Goal: Transaction & Acquisition: Purchase product/service

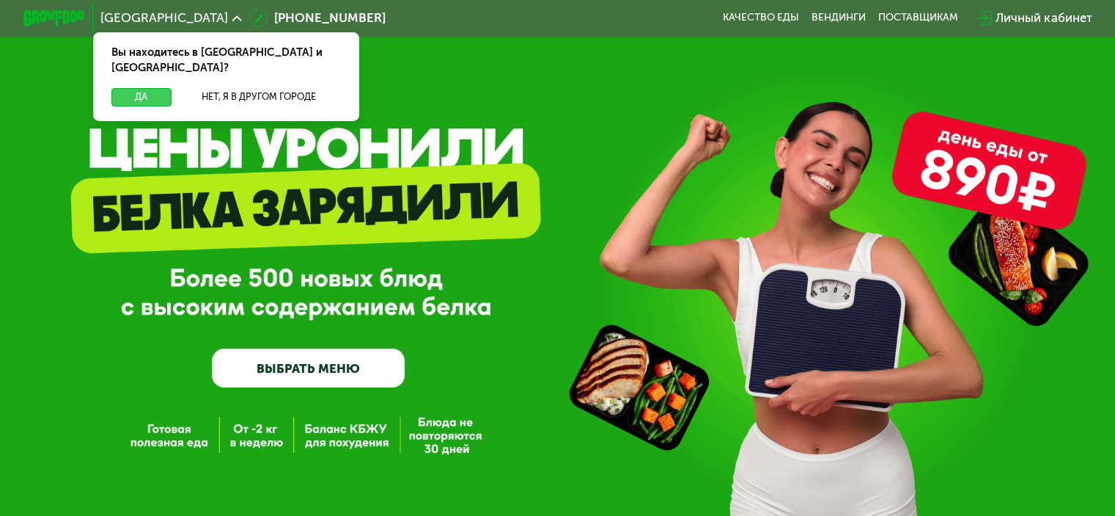
click at [149, 88] on button "Да" at bounding box center [140, 97] width 59 height 18
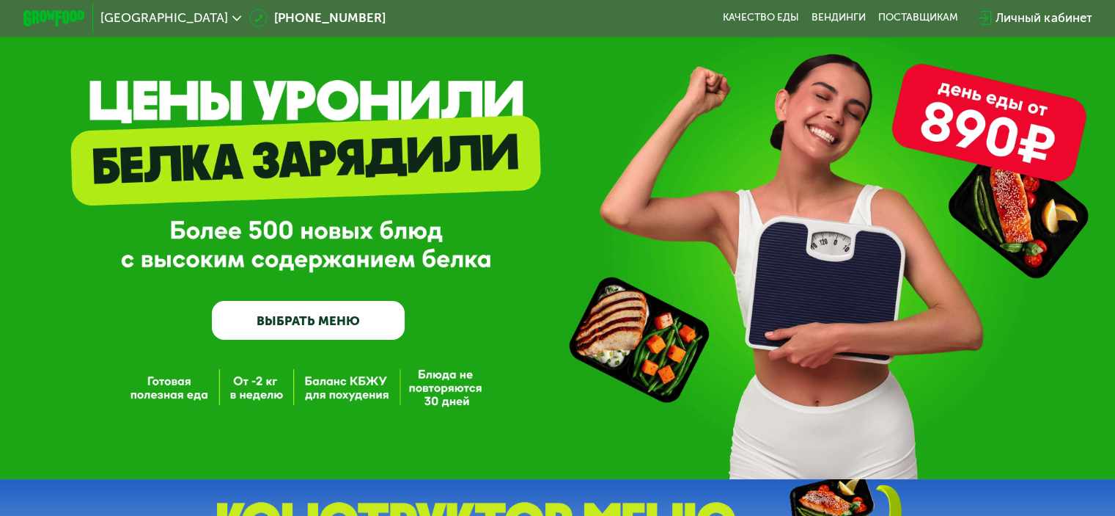
scroll to position [73, 0]
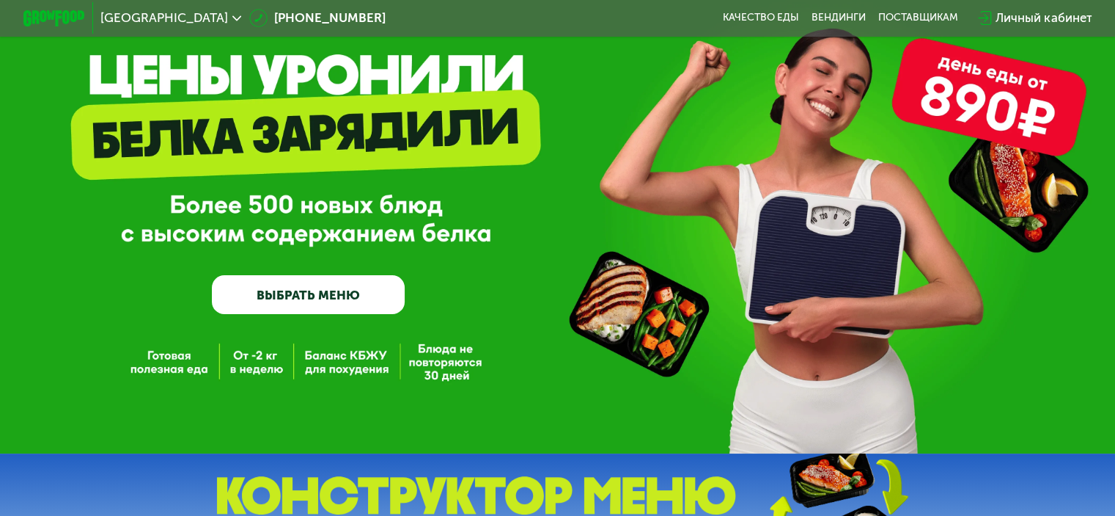
click at [367, 298] on link "ВЫБРАТЬ МЕНЮ" at bounding box center [308, 294] width 193 height 39
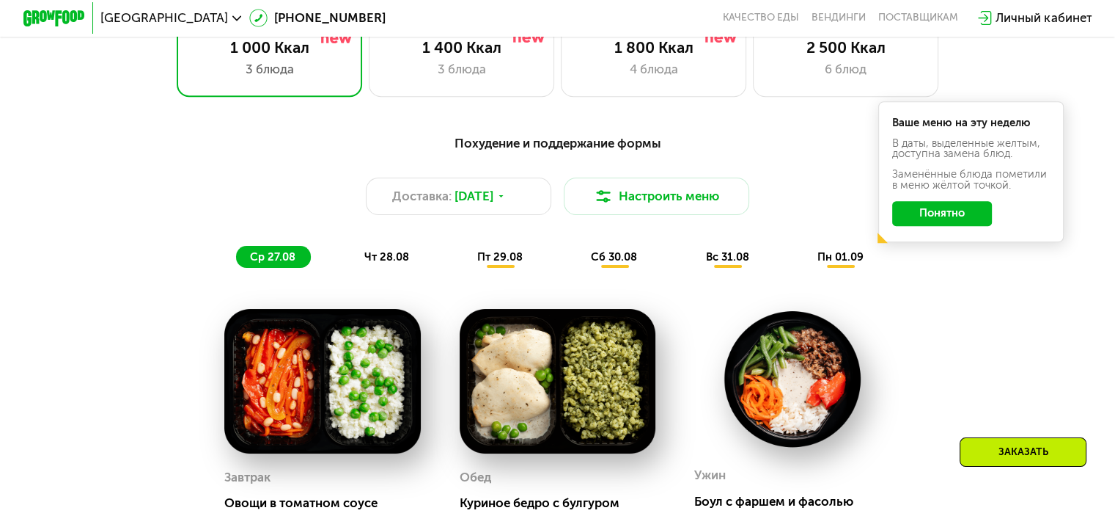
scroll to position [513, 0]
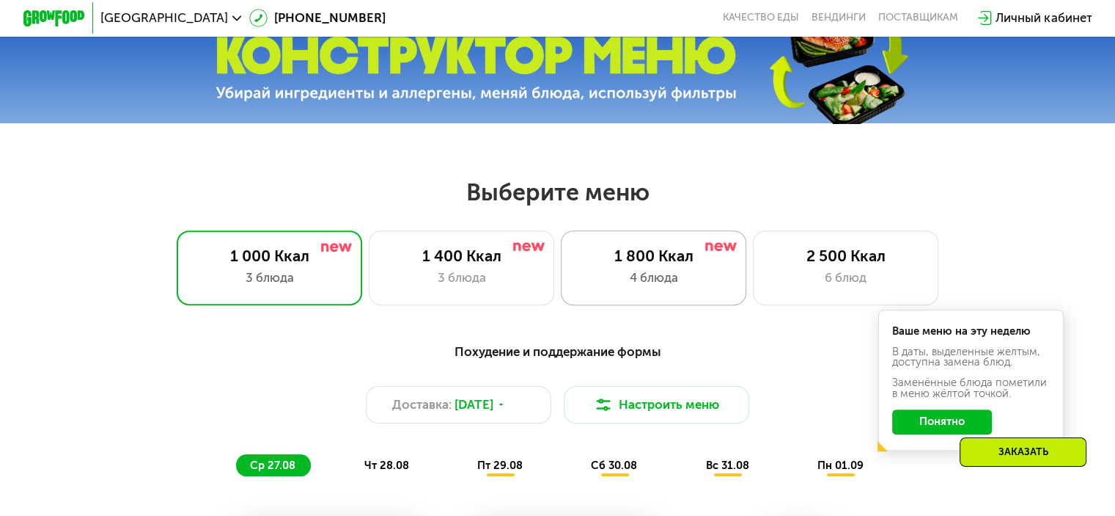
click at [654, 260] on div "1 800 Ккал" at bounding box center [653, 255] width 153 height 18
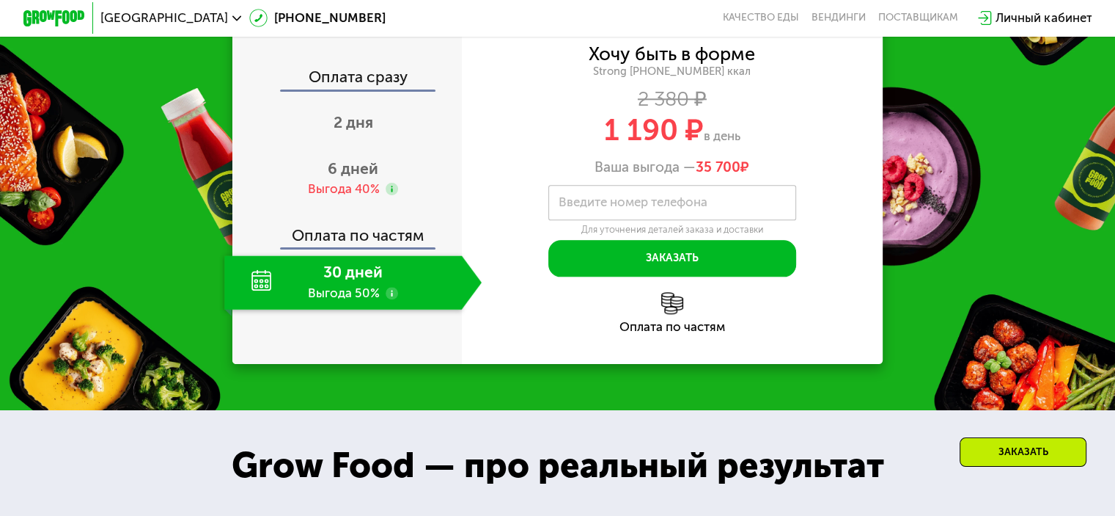
scroll to position [1613, 0]
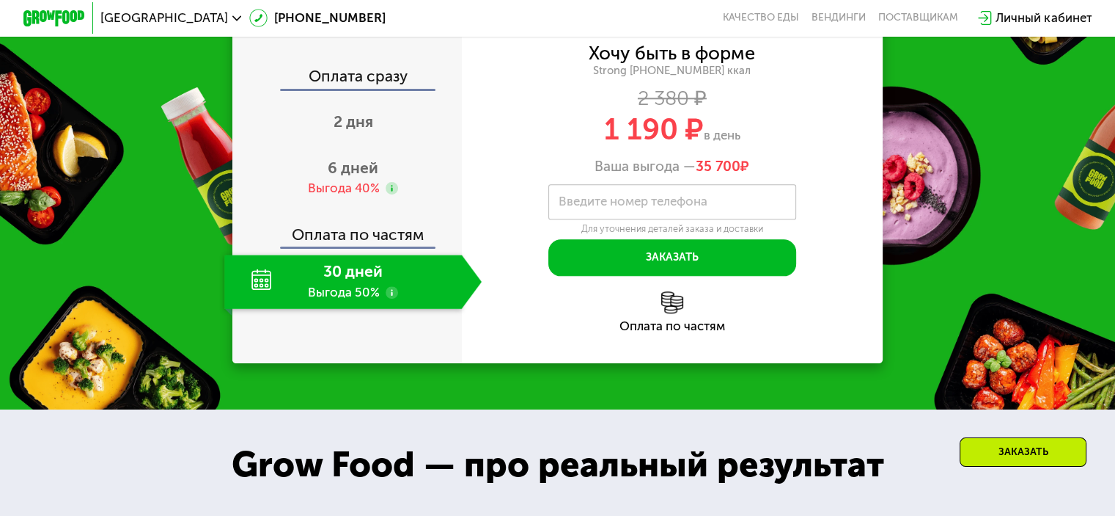
click at [458, 362] on div "Оплата сразу 2 дня 6 дней Выгода 40% Оплата по частям 30 дней Выгода 50%" at bounding box center [347, 188] width 230 height 348
drag, startPoint x: 657, startPoint y: 227, endPoint x: 598, endPoint y: 228, distance: 59.4
click at [598, 144] on div "1 190 ₽ в день" at bounding box center [673, 128] width 422 height 29
click at [587, 152] on div "Хочу быть в форме Strong [PHONE_NUMBER] ккал 2 380 ₽ 1 190 ₽ в день Ваша выгода…" at bounding box center [673, 110] width 422 height 131
click at [334, 177] on span "6 дней" at bounding box center [353, 167] width 51 height 18
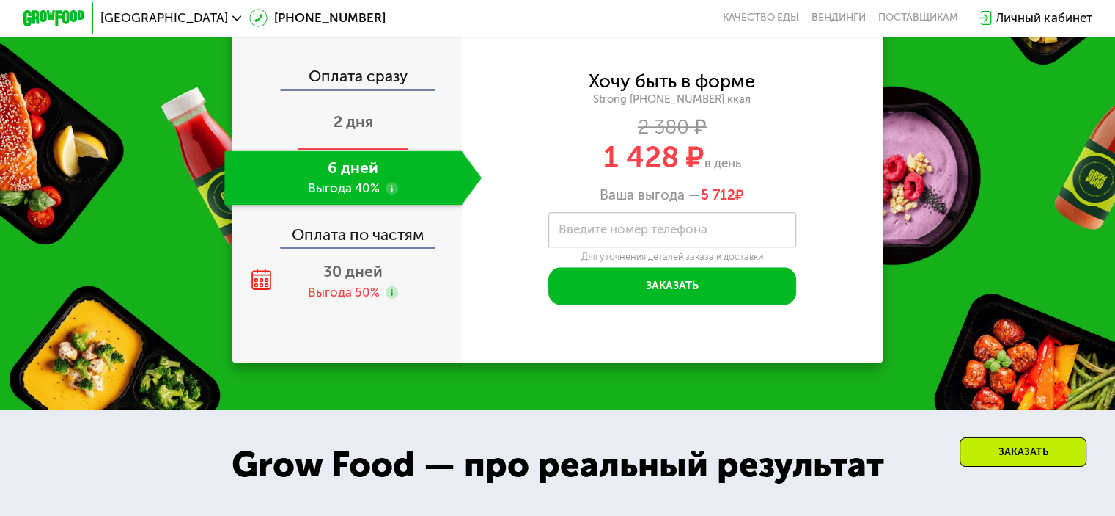
click at [355, 131] on span "2 дня" at bounding box center [354, 121] width 40 height 18
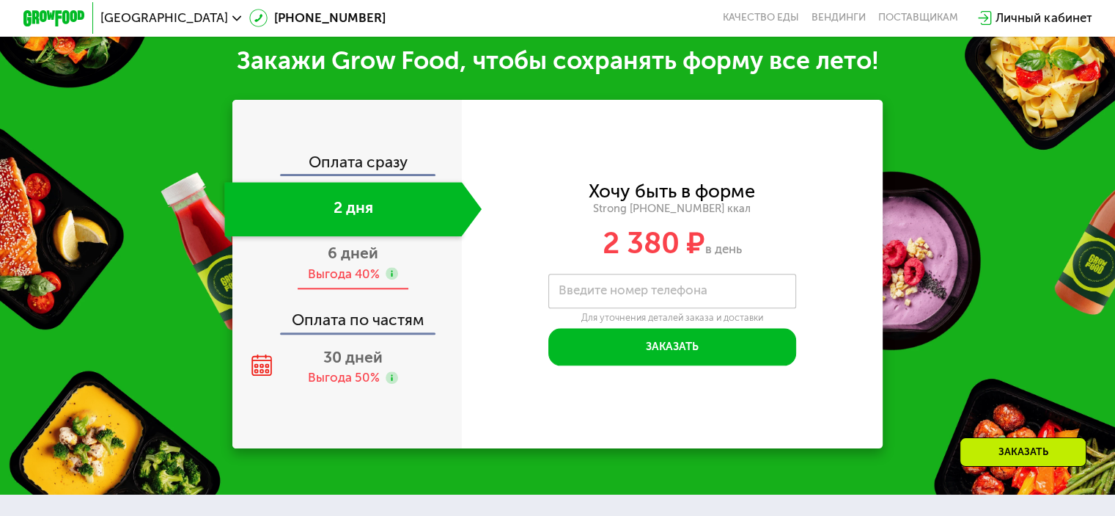
click at [355, 262] on span "6 дней" at bounding box center [353, 252] width 51 height 18
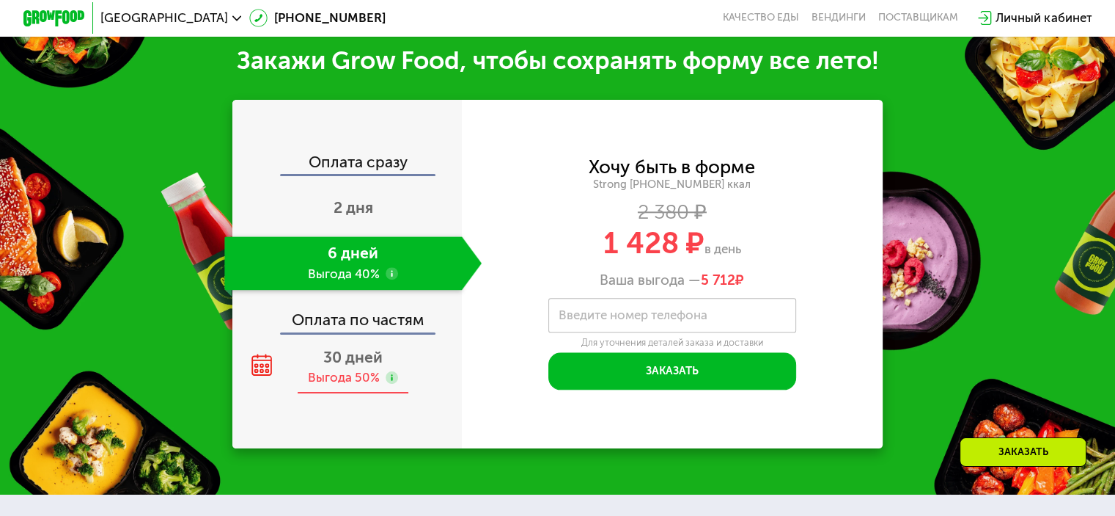
click at [348, 366] on span "30 дней" at bounding box center [352, 357] width 59 height 18
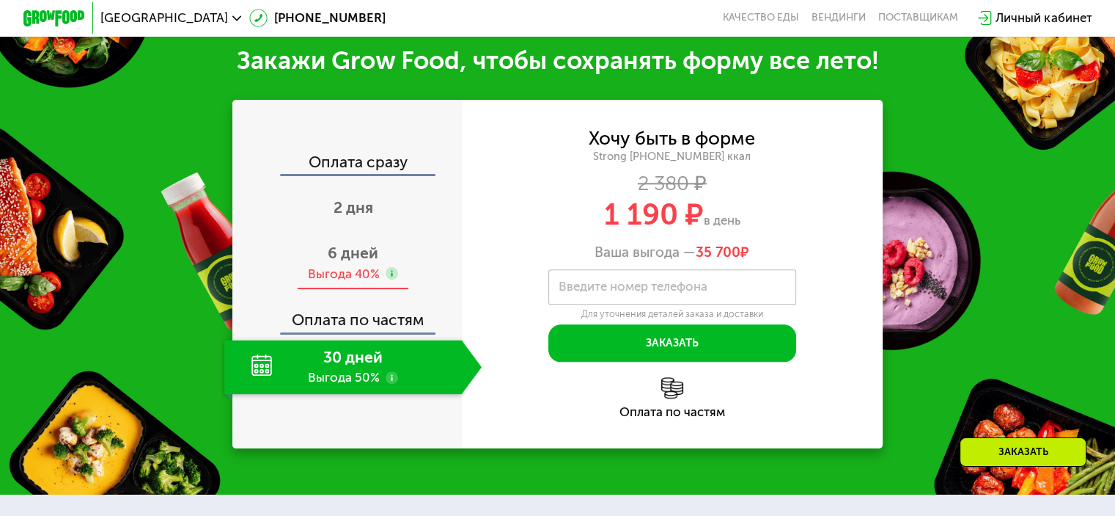
click at [347, 262] on span "6 дней" at bounding box center [353, 252] width 51 height 18
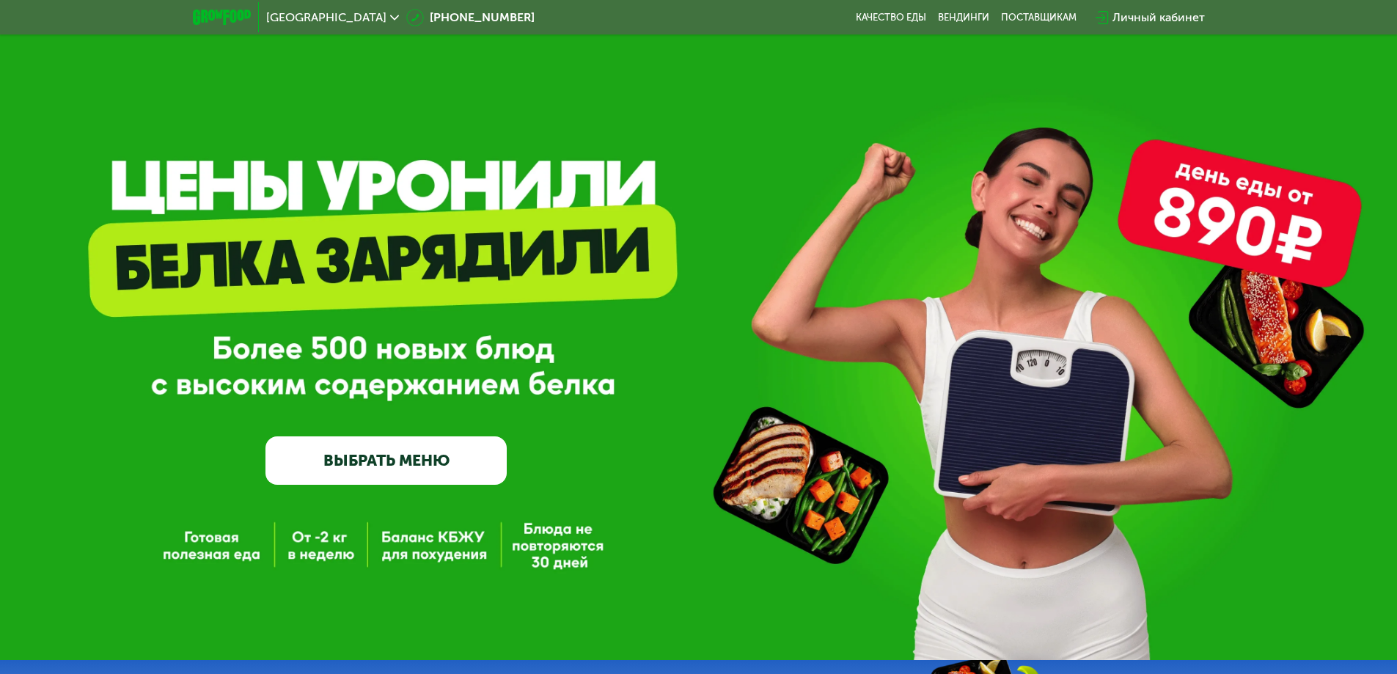
click at [422, 455] on link "ВЫБРАТЬ МЕНЮ" at bounding box center [385, 460] width 241 height 48
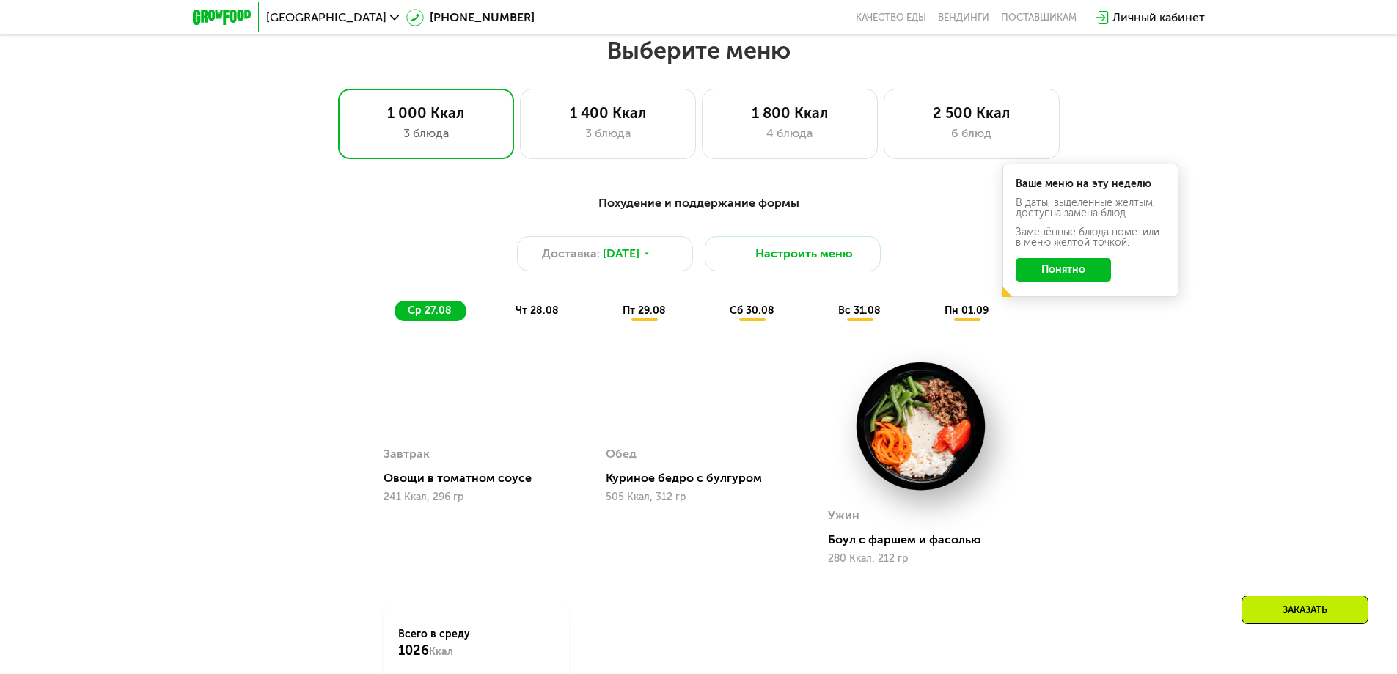
scroll to position [792, 0]
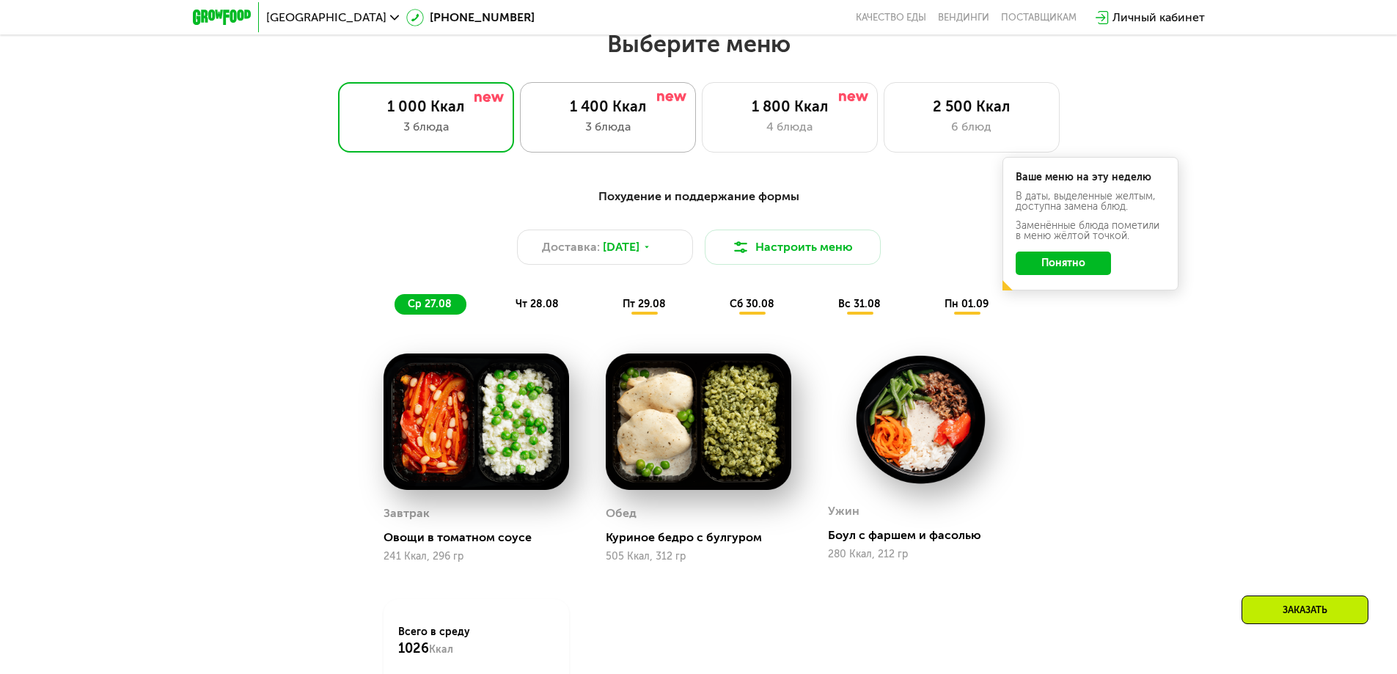
click at [702, 100] on div "1 400 Ккал 3 блюда" at bounding box center [790, 117] width 176 height 70
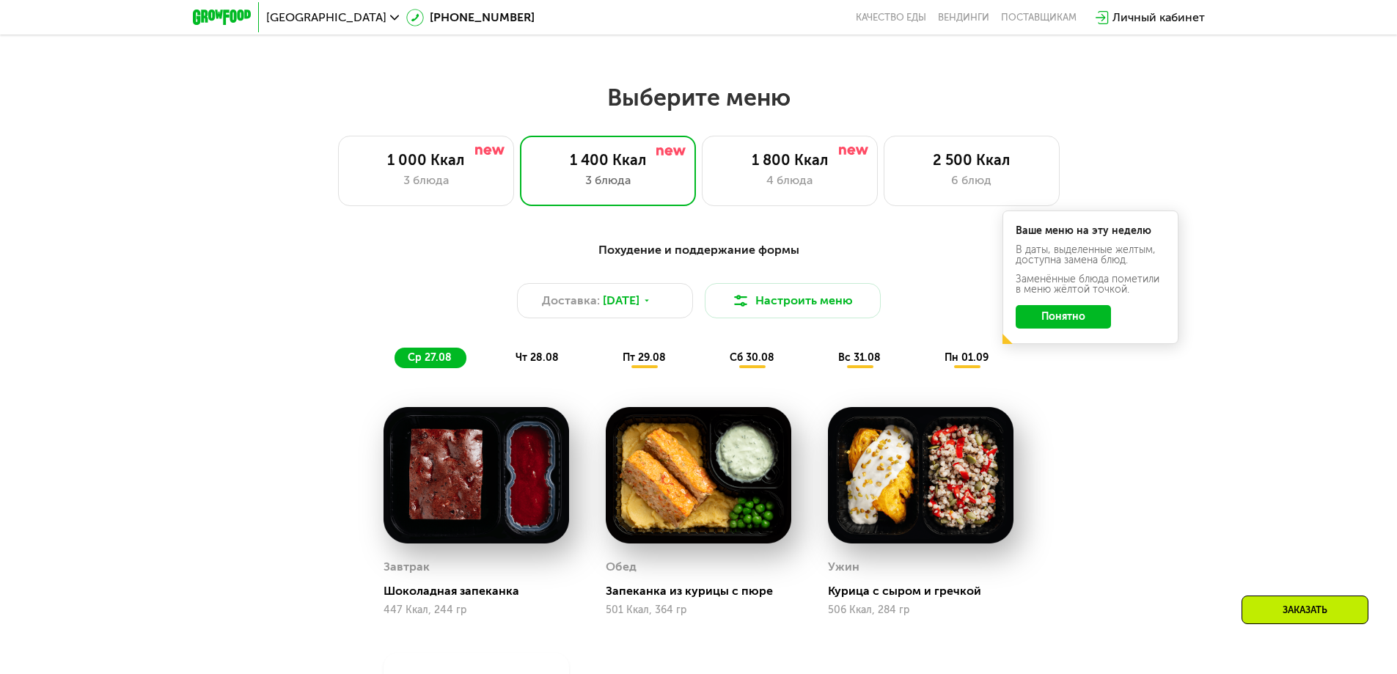
scroll to position [719, 0]
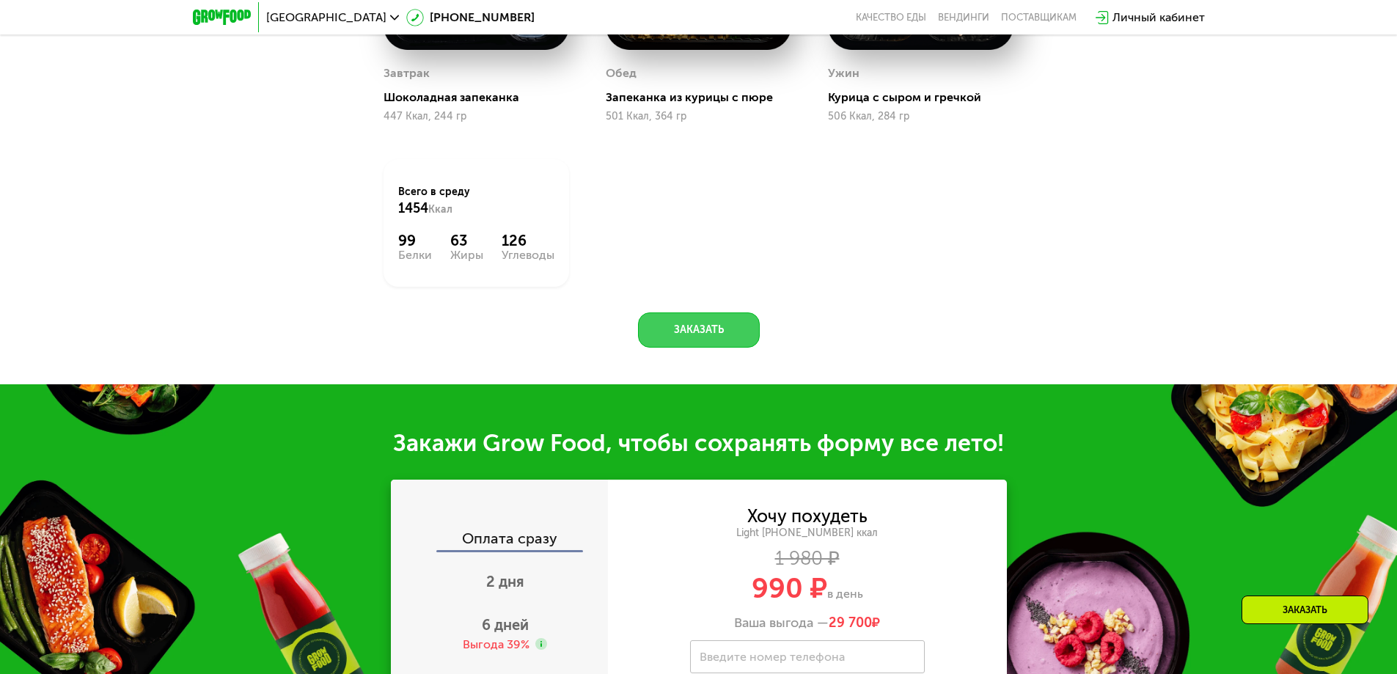
click at [706, 347] on button "Заказать" at bounding box center [699, 329] width 122 height 35
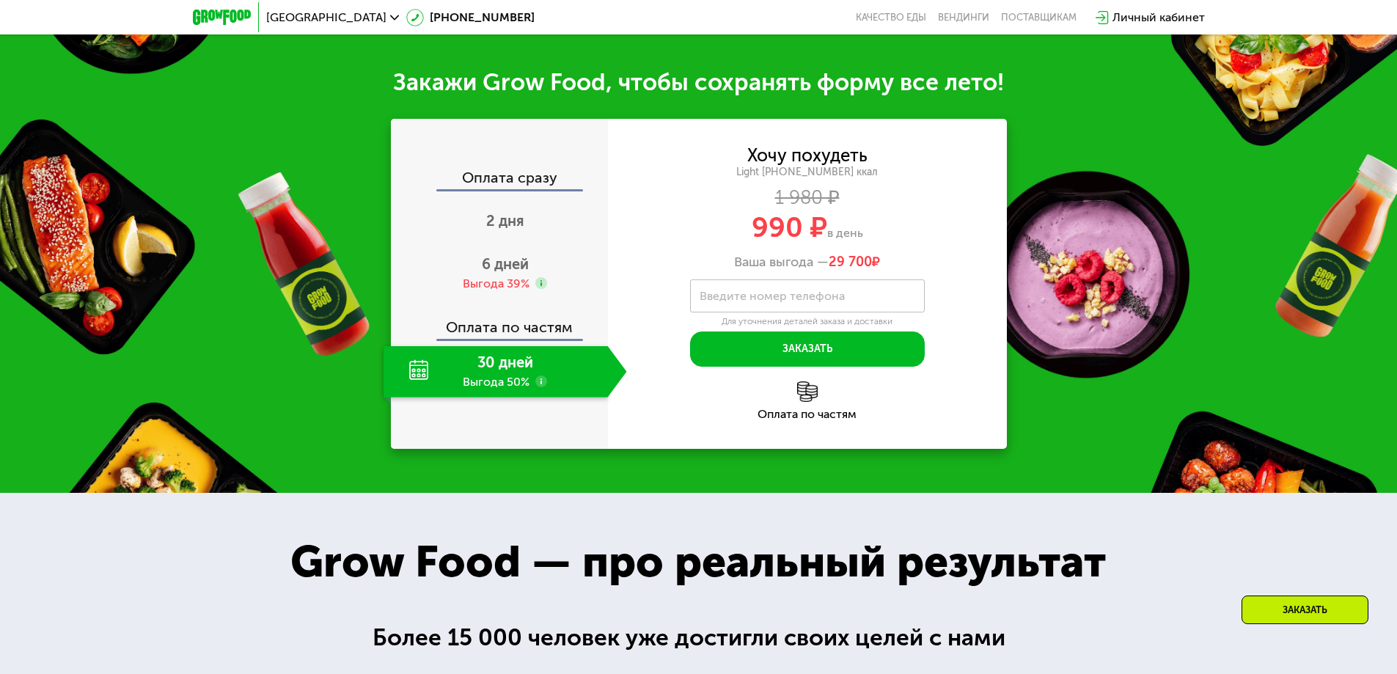
scroll to position [1621, 0]
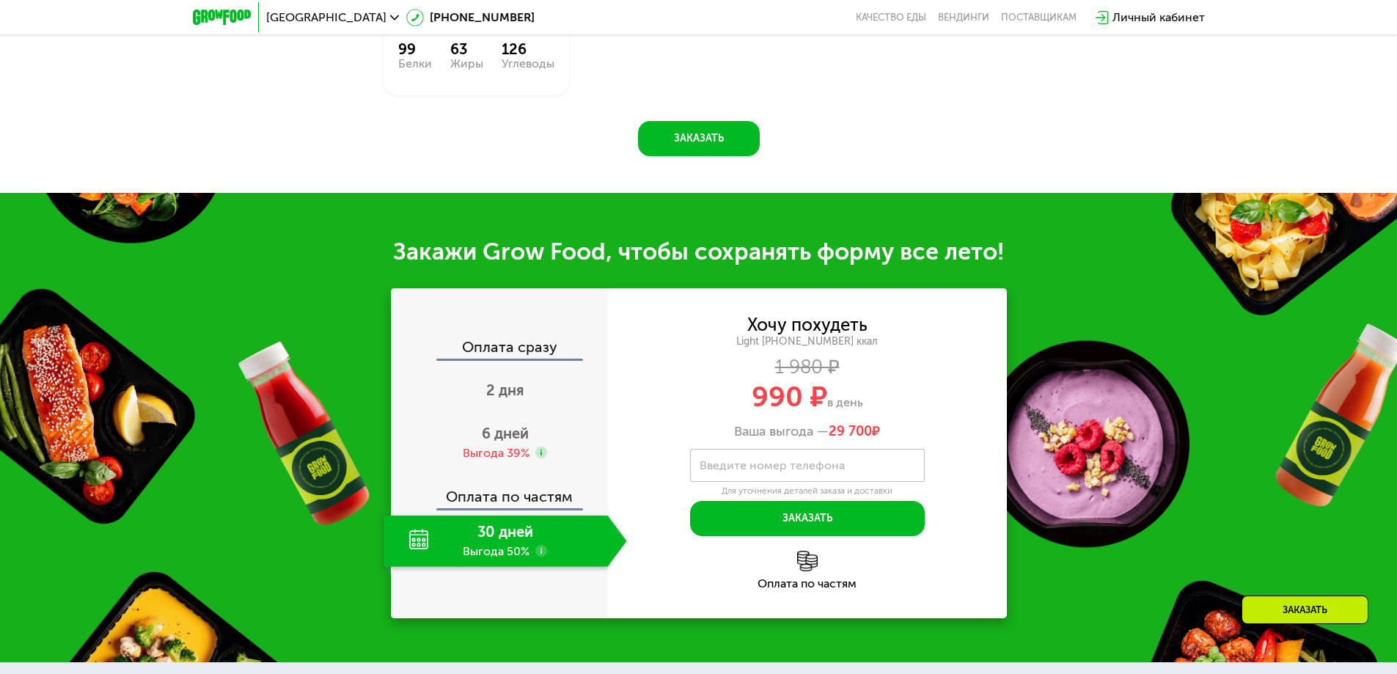
scroll to position [1401, 0]
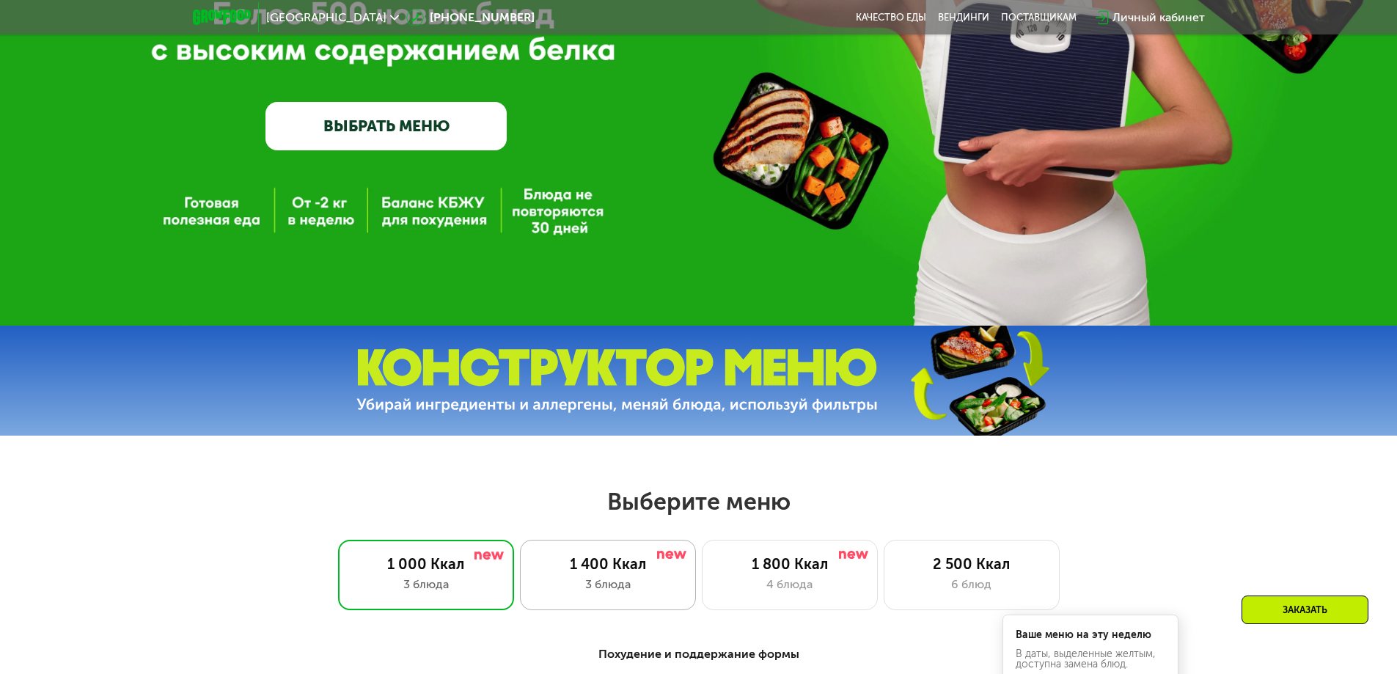
scroll to position [587, 0]
